Goal: Obtain resource: Obtain resource

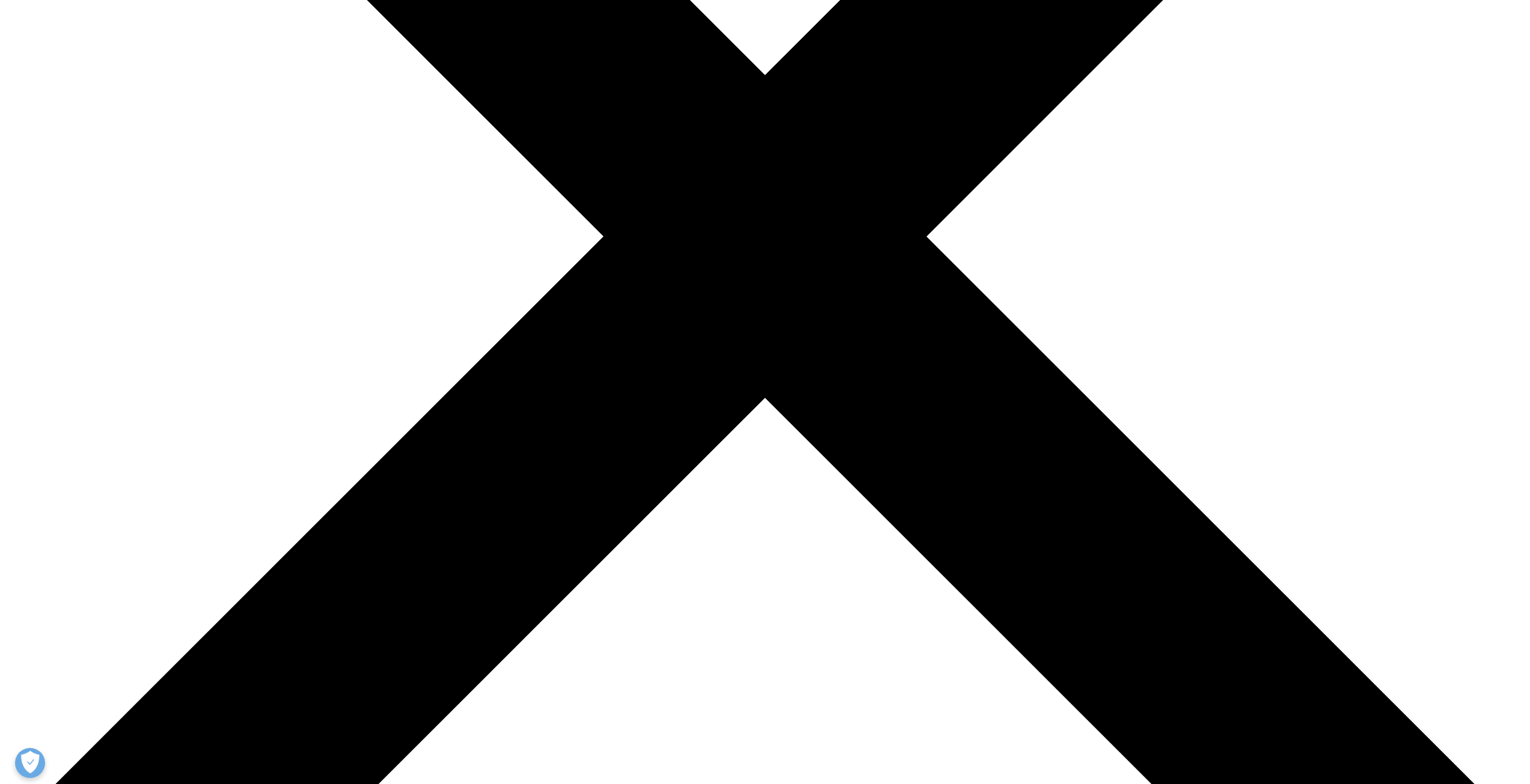
scroll to position [421, 0]
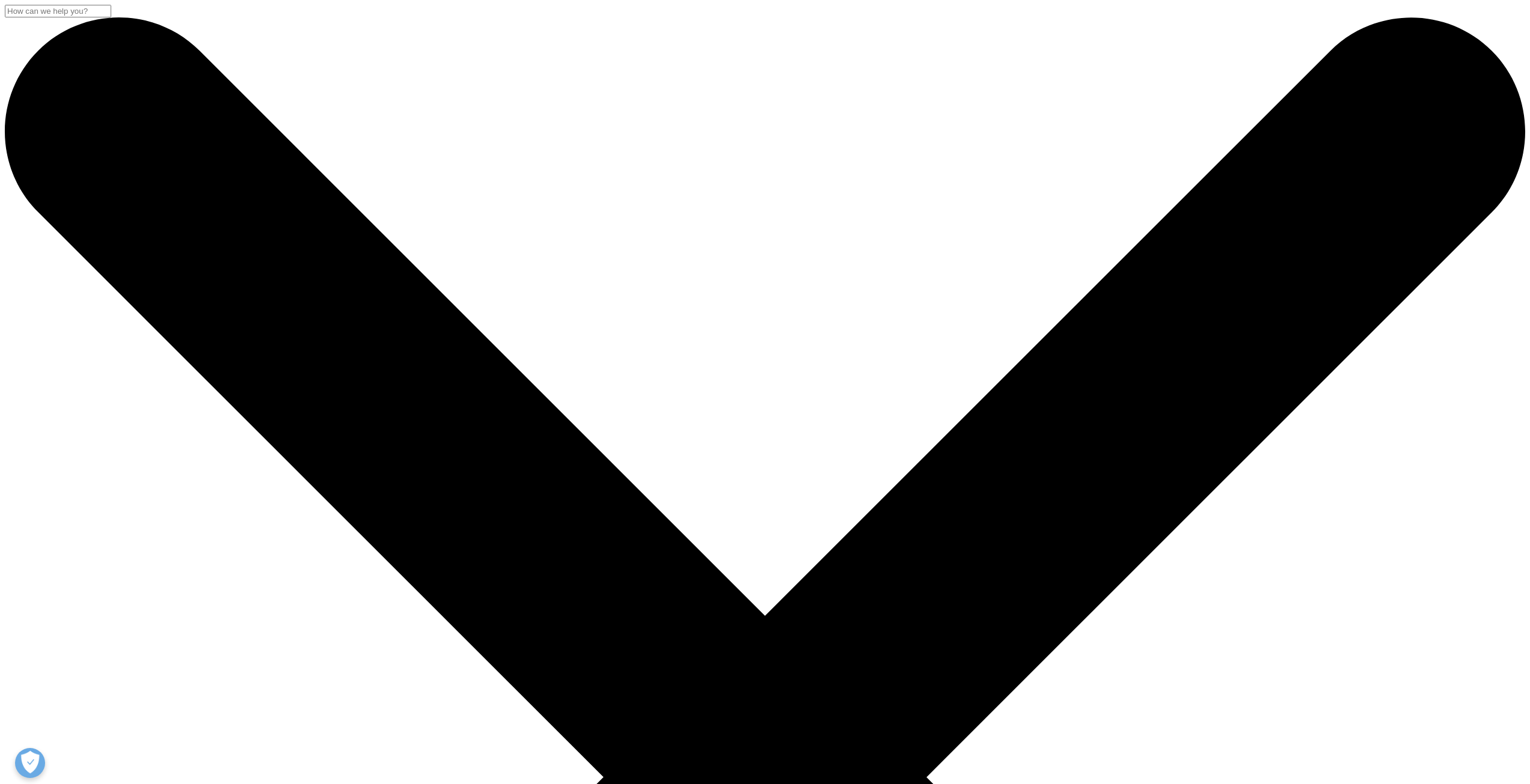
scroll to position [361, 0]
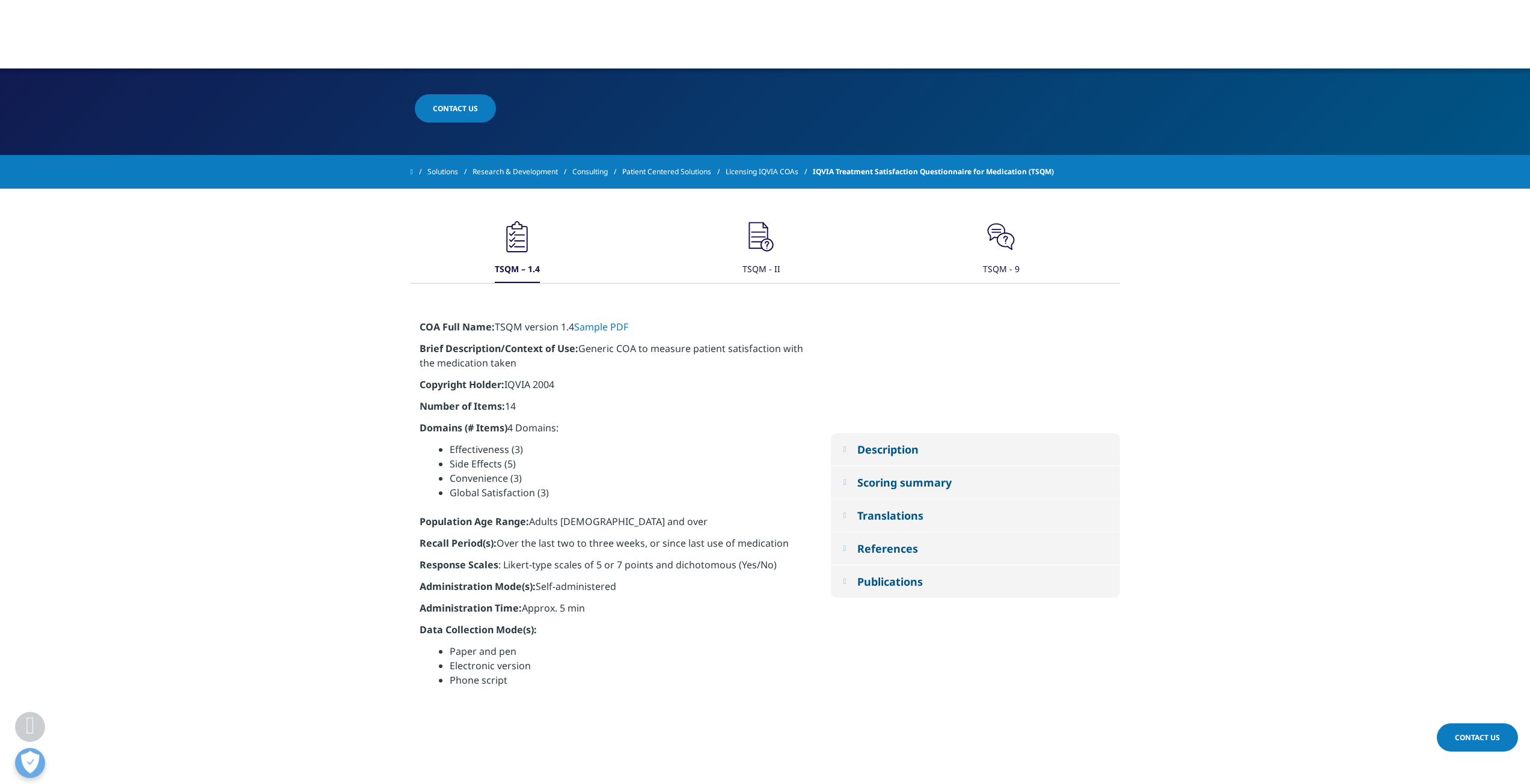
click at [535, 236] on icon ".cls-1{fill:#231f20;}" at bounding box center [517, 236] width 36 height 36
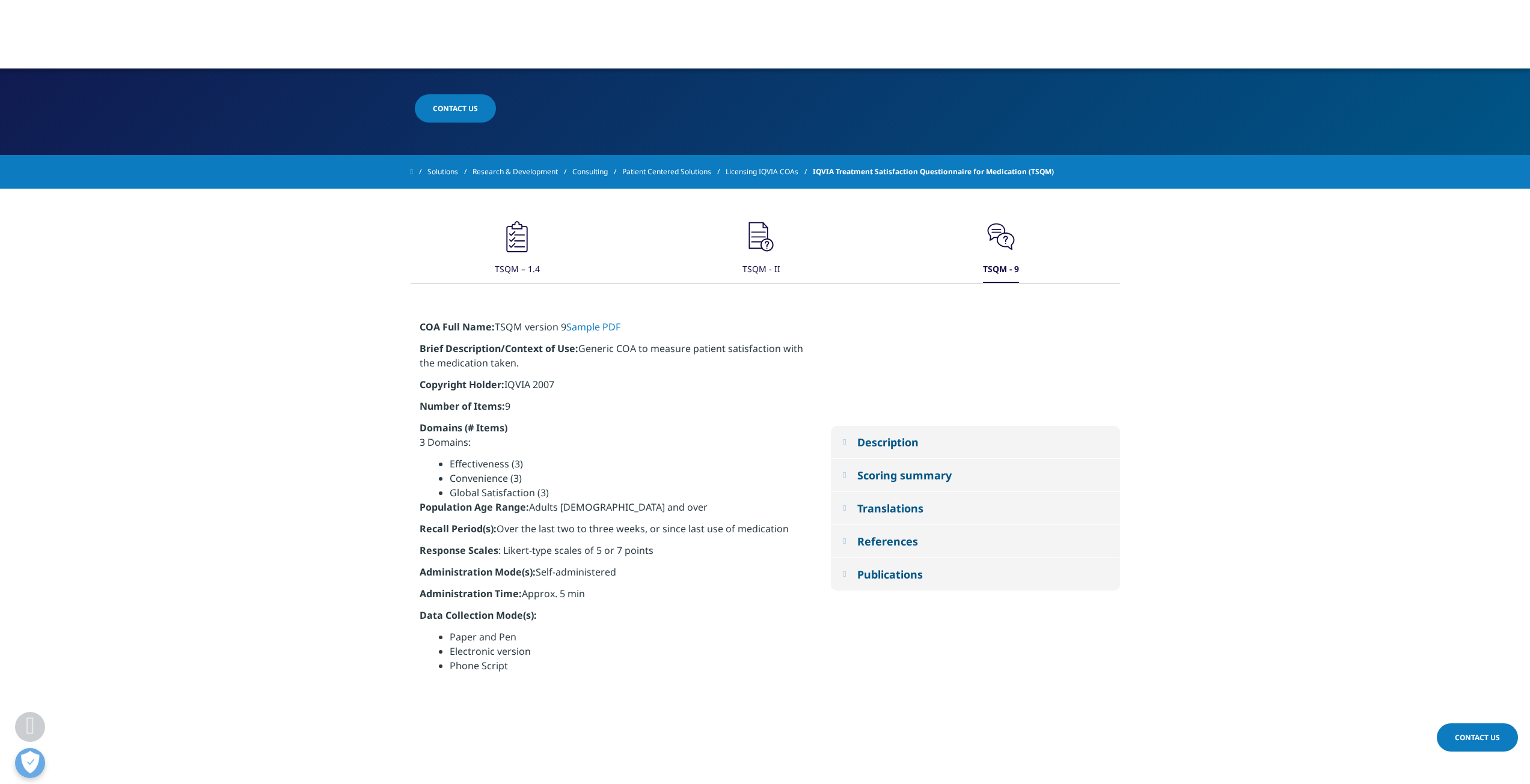
drag, startPoint x: 419, startPoint y: 407, endPoint x: 614, endPoint y: 591, distance: 268.1
click at [614, 591] on div "COA Full Name: TSQM version 9 Sample PDF Brief Description/Context of Use: Gene…" at bounding box center [611, 509] width 384 height 377
copy div "Number of Items: 9 Domains (# Items) 3 Domains: Effectiveness (3) Convenience (…"
click at [614, 661] on li "Phone Script" at bounding box center [626, 666] width 354 height 14
click at [873, 448] on div "Description" at bounding box center [889, 442] width 62 height 14
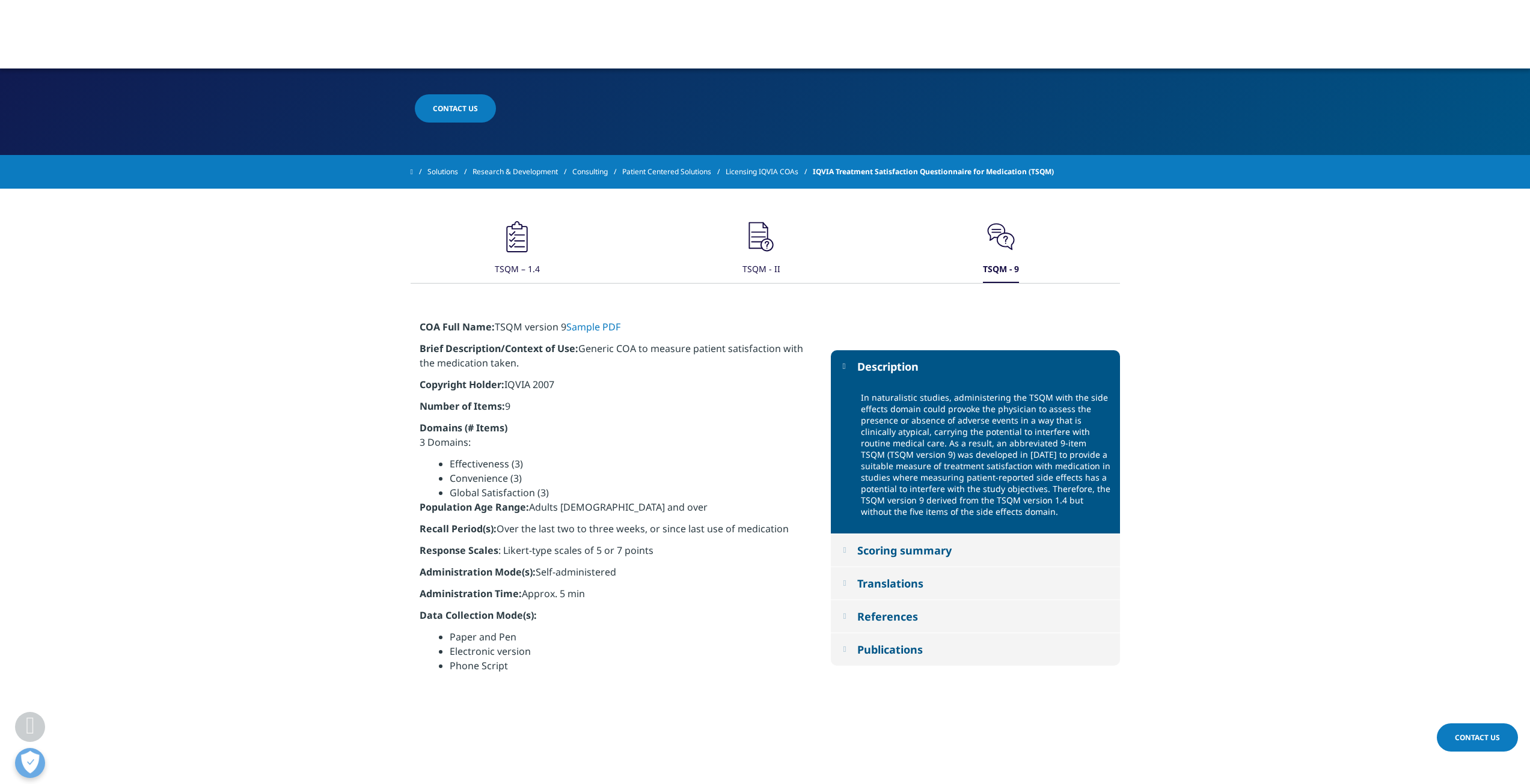
click at [703, 425] on p "Domains (# Items) 3 Domains:" at bounding box center [611, 438] width 384 height 36
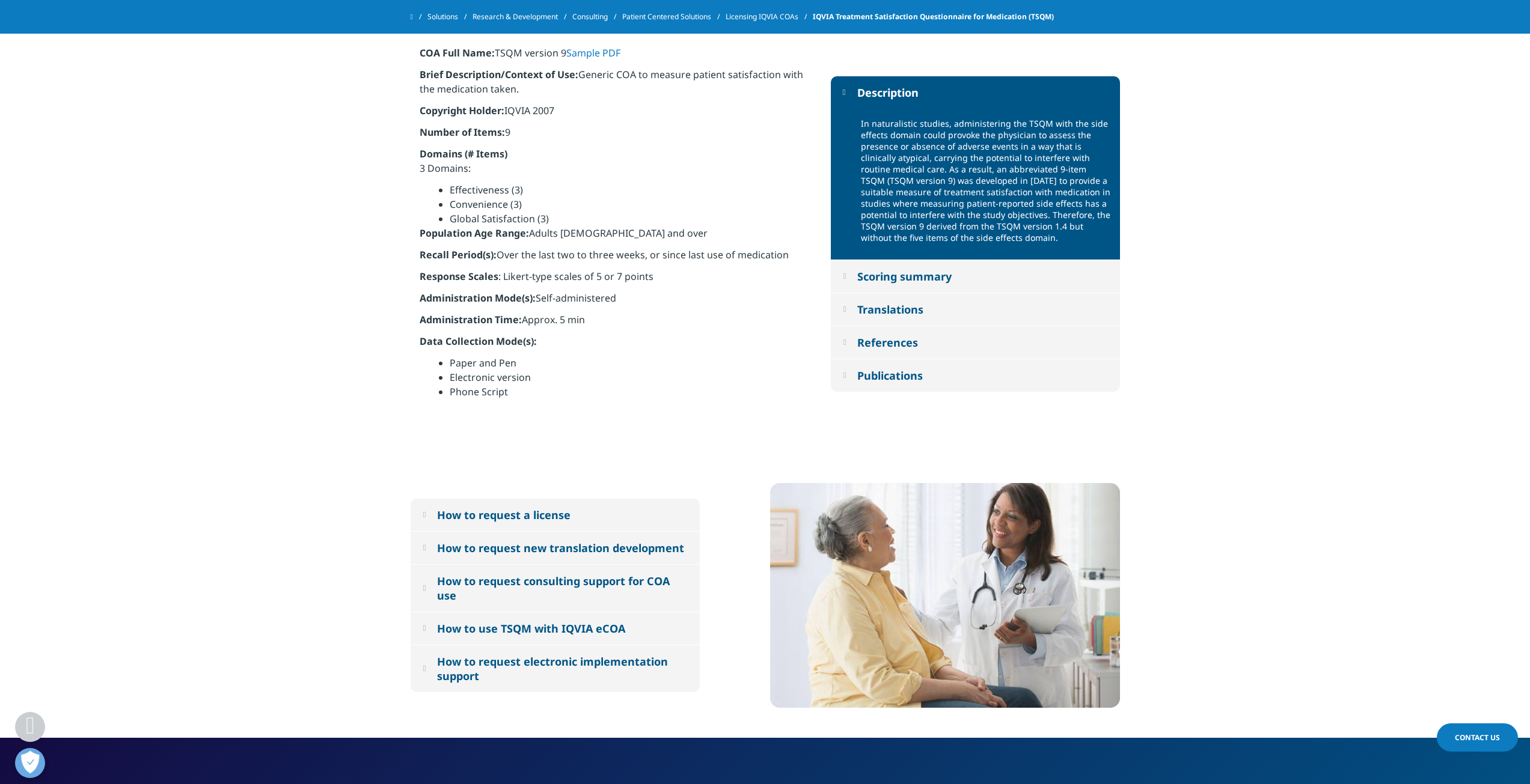
click at [512, 519] on div "How to request a license" at bounding box center [503, 515] width 133 height 14
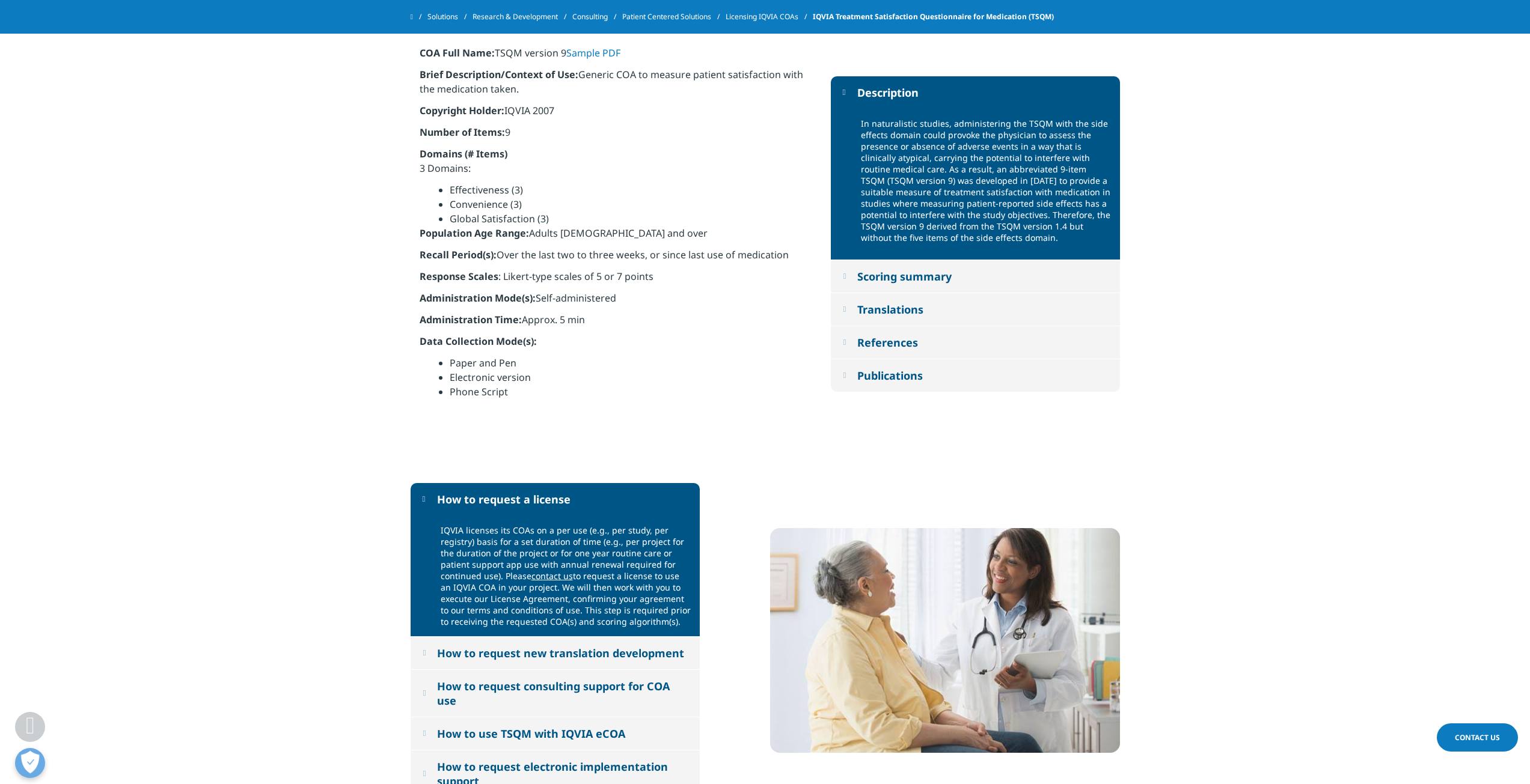
drag, startPoint x: 441, startPoint y: 532, endPoint x: 670, endPoint y: 623, distance: 246.4
click at [670, 623] on div "IQVIA licenses its COAs on a per use (e.g., per study, per registry) basis for …" at bounding box center [565, 576] width 250 height 103
copy div "IQVIA licenses its COAs on a per use (e.g., per study, per registry) basis for …"
click at [401, 554] on section "How to request a license IQVIA licenses its COAs on a per use (e.g., per study,…" at bounding box center [765, 640] width 1530 height 375
click at [416, 555] on div "IQVIA licenses its COAs on a per use (e.g., per study, per registry) basis for …" at bounding box center [555, 577] width 289 height 122
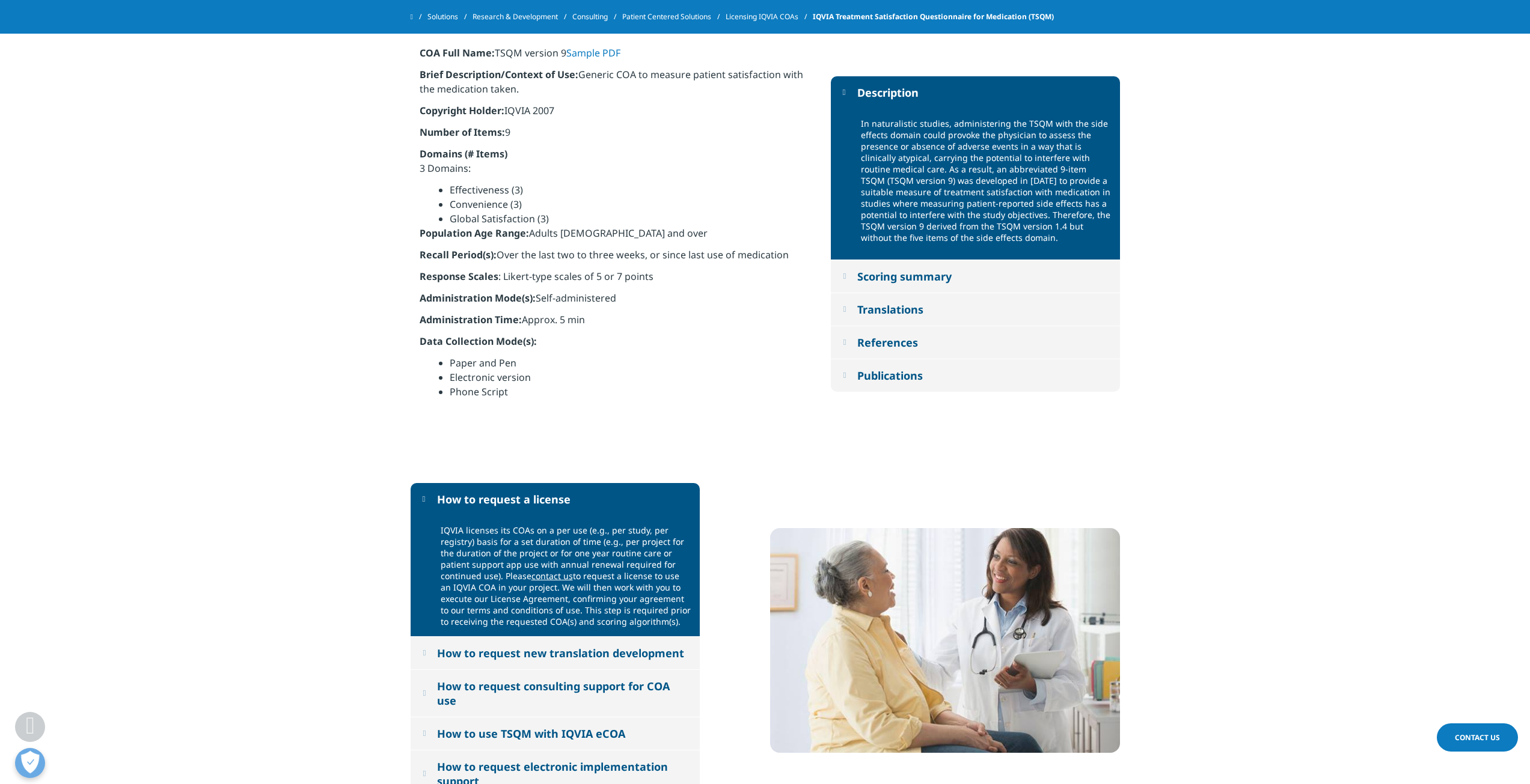
click at [539, 576] on link "contact us" at bounding box center [551, 576] width 41 height 11
drag, startPoint x: 441, startPoint y: 601, endPoint x: 662, endPoint y: 620, distance: 221.8
click at [662, 620] on div "IQVIA licenses its COAs on a per use (e.g., per study, per registry) basis for …" at bounding box center [565, 576] width 250 height 103
copy div "execute our License Agreement, confirming your agreement to our terms and condi…"
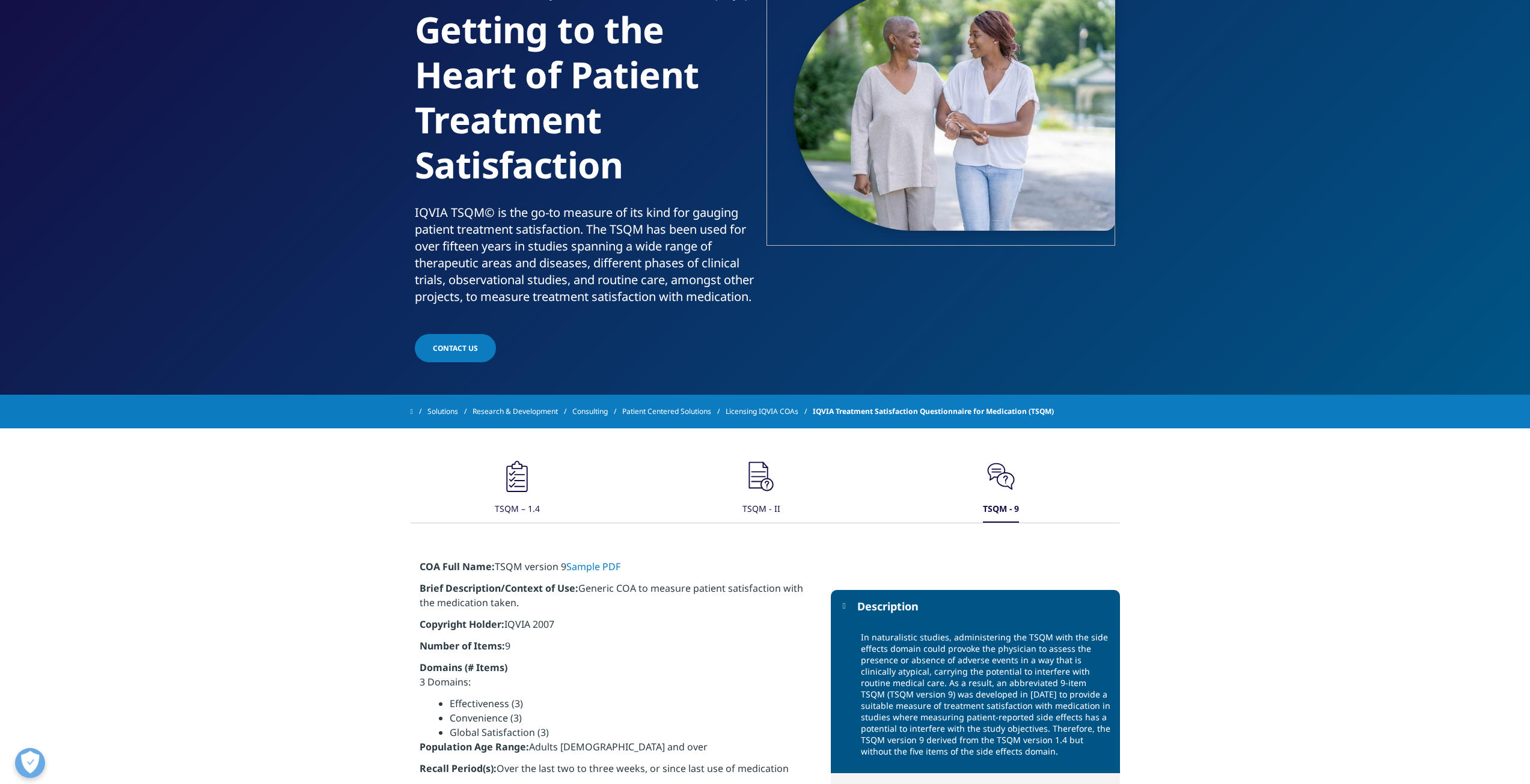
scroll to position [0, 0]
